Goal: Task Accomplishment & Management: Use online tool/utility

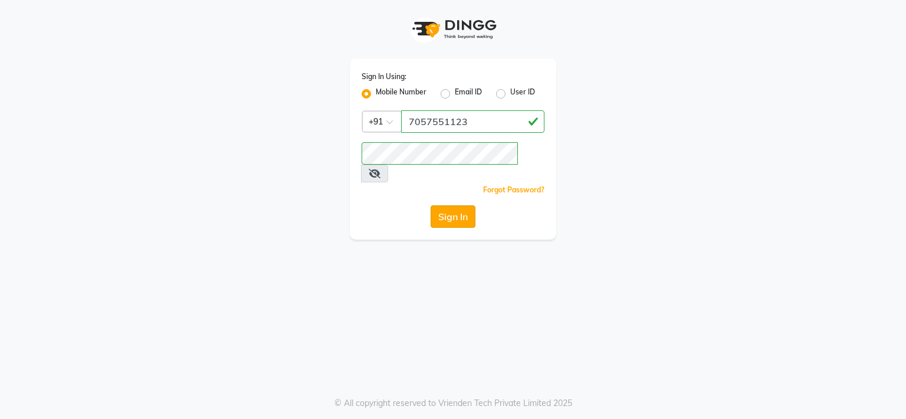
click at [454, 205] on button "Sign In" at bounding box center [453, 216] width 45 height 22
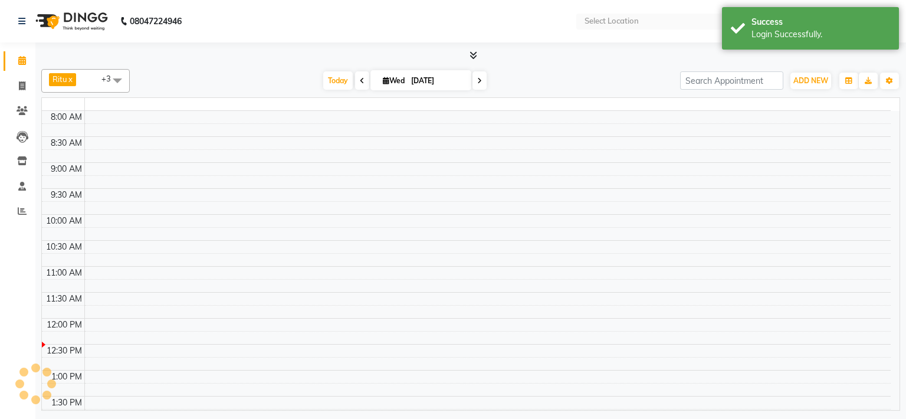
select select "en"
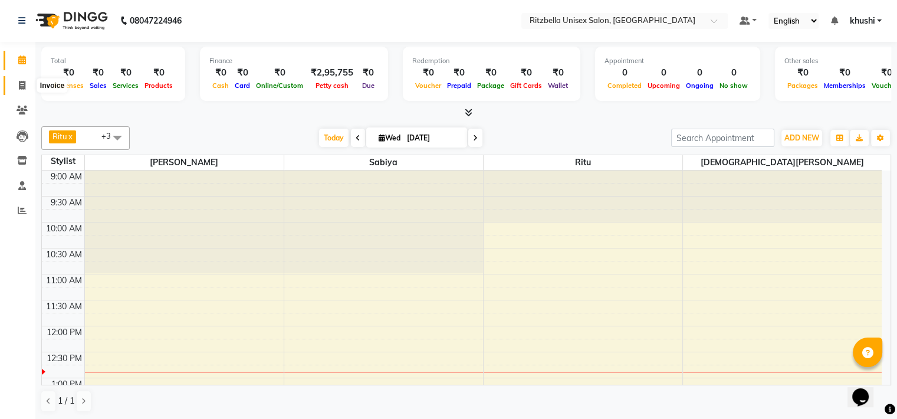
click at [23, 81] on icon at bounding box center [22, 85] width 6 height 9
select select "service"
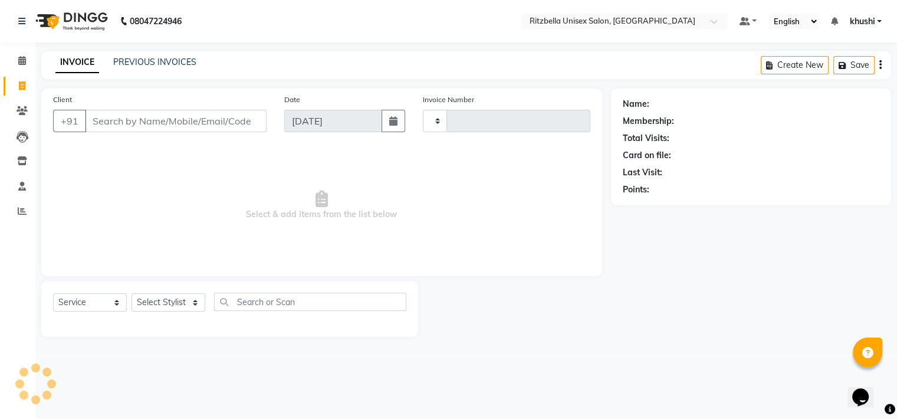
type input "0847"
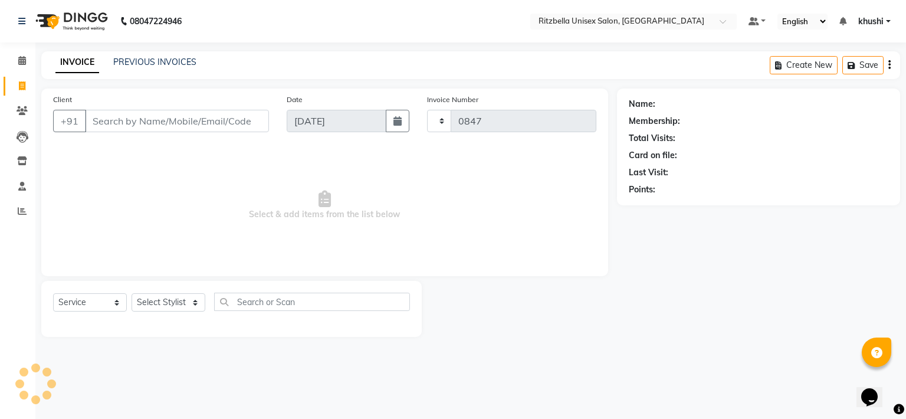
select select "6870"
click at [136, 61] on link "PREVIOUS INVOICES" at bounding box center [154, 62] width 83 height 11
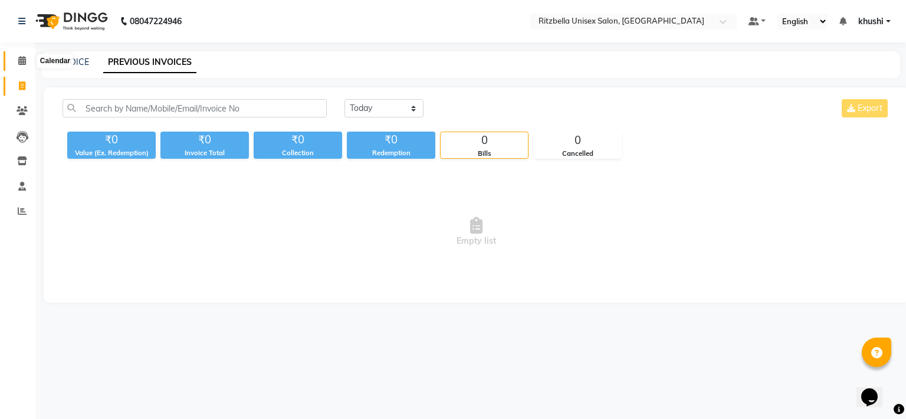
click at [20, 60] on icon at bounding box center [22, 60] width 8 height 9
